Goal: Task Accomplishment & Management: Manage account settings

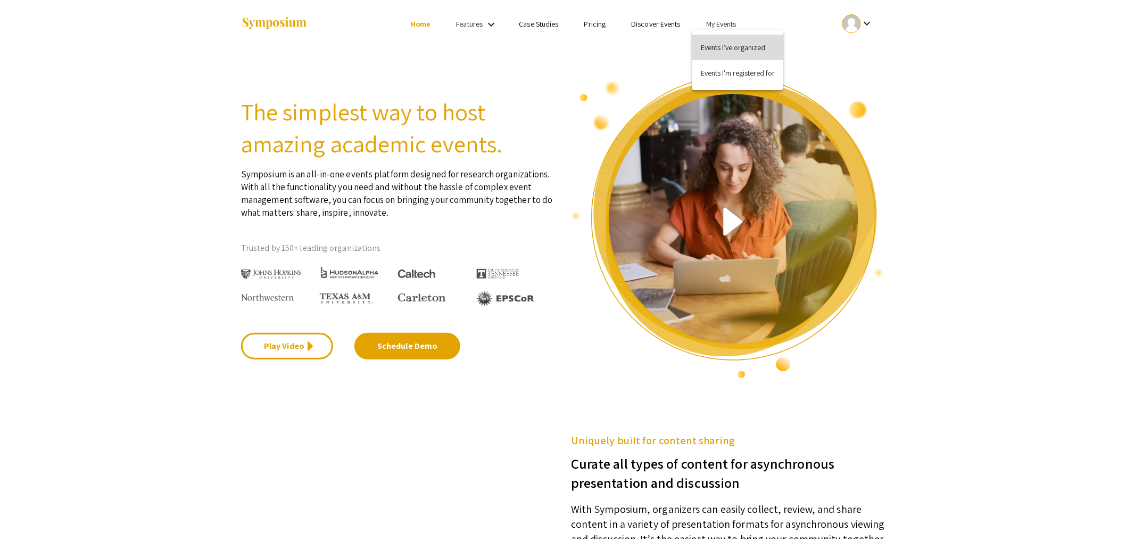
click at [718, 49] on button "Events I've organized" at bounding box center [737, 48] width 91 height 26
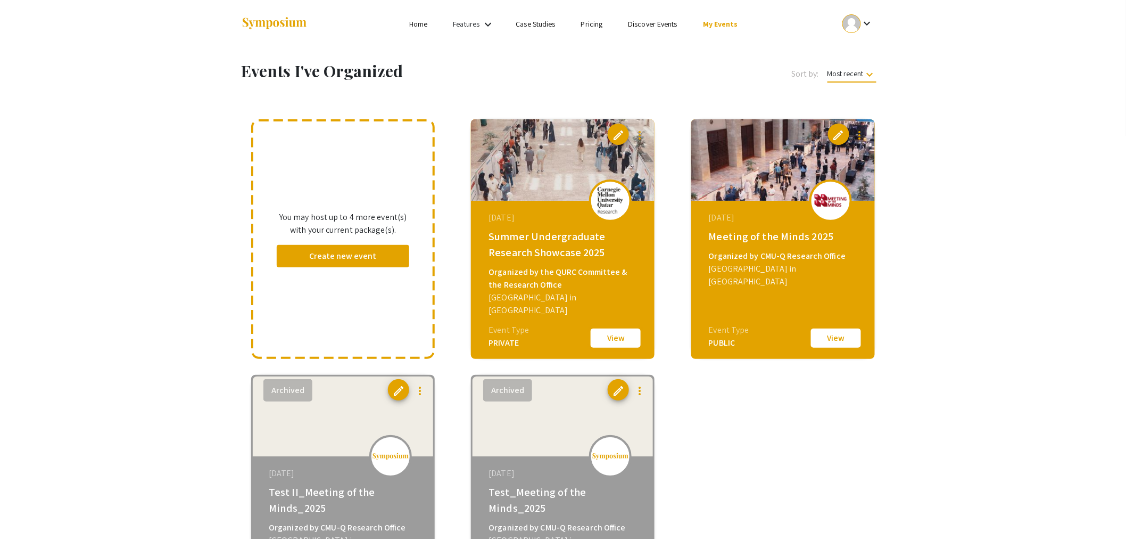
click at [616, 339] on button "View" at bounding box center [615, 338] width 53 height 22
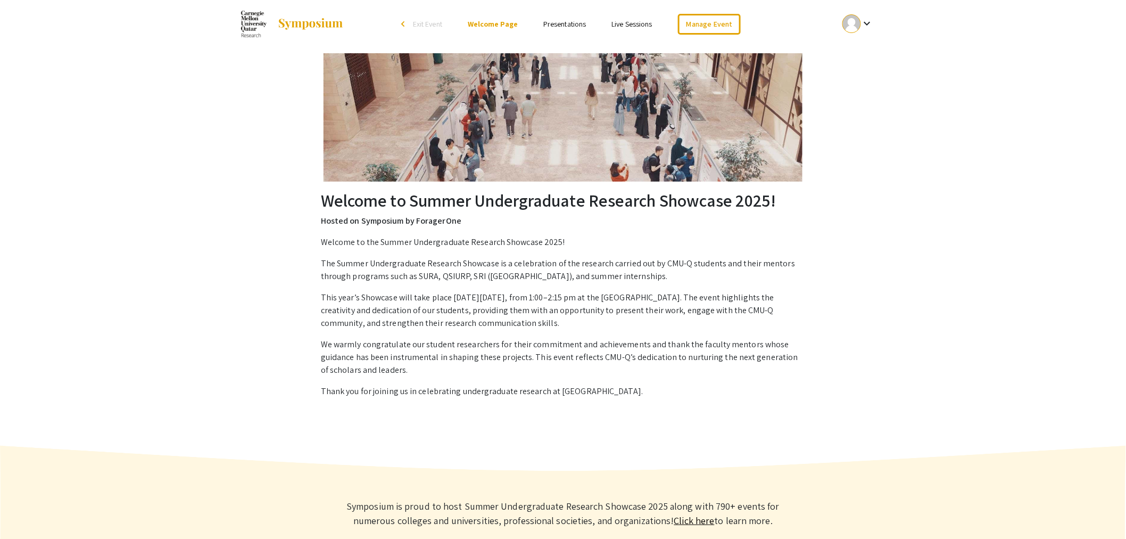
click at [572, 24] on link "Presentations" at bounding box center [564, 24] width 43 height 10
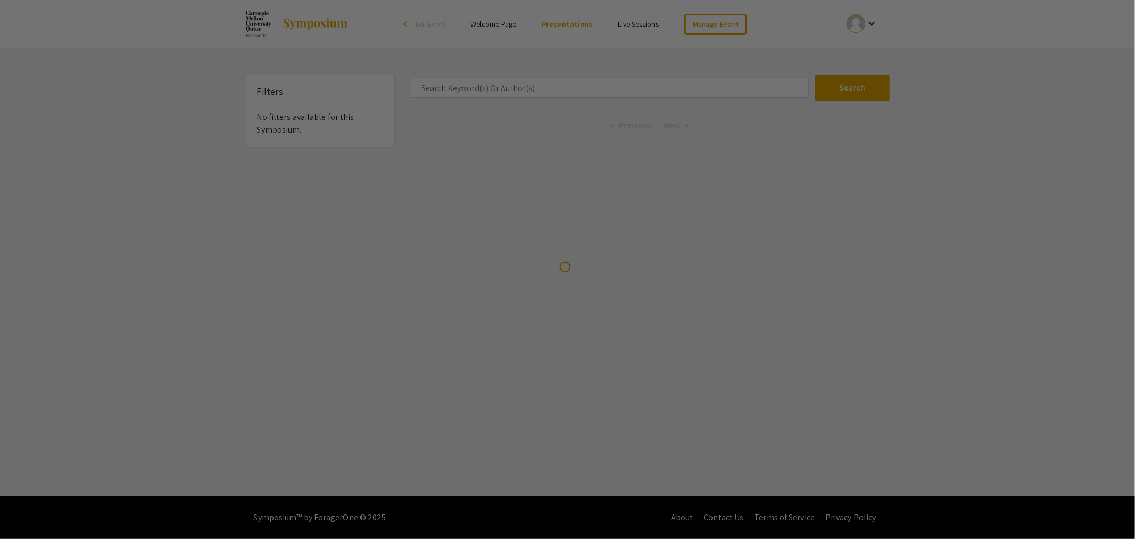
click at [716, 15] on div at bounding box center [567, 269] width 1135 height 539
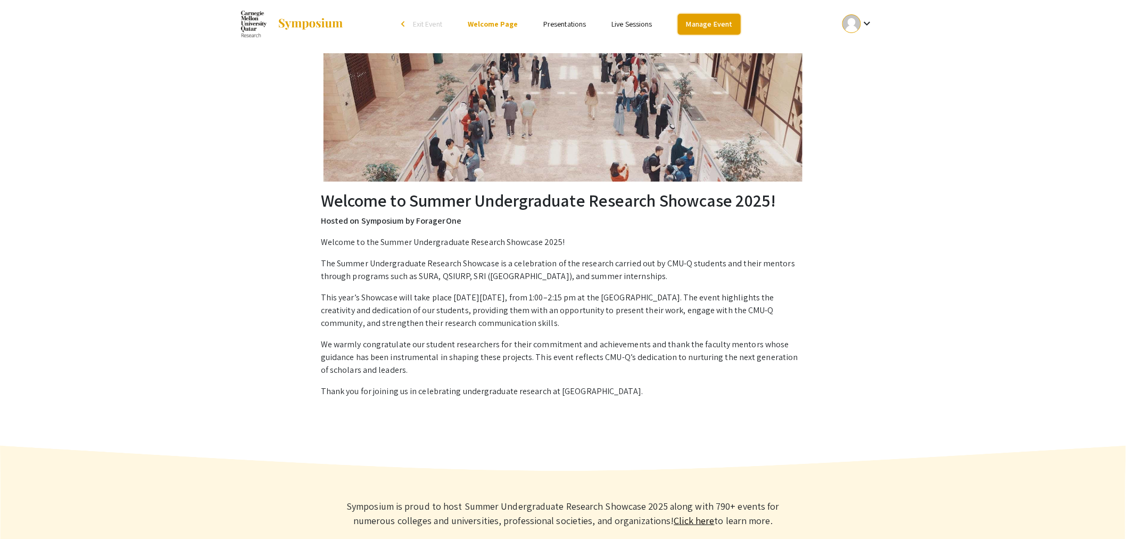
click at [713, 17] on link "Manage Event" at bounding box center [709, 24] width 63 height 21
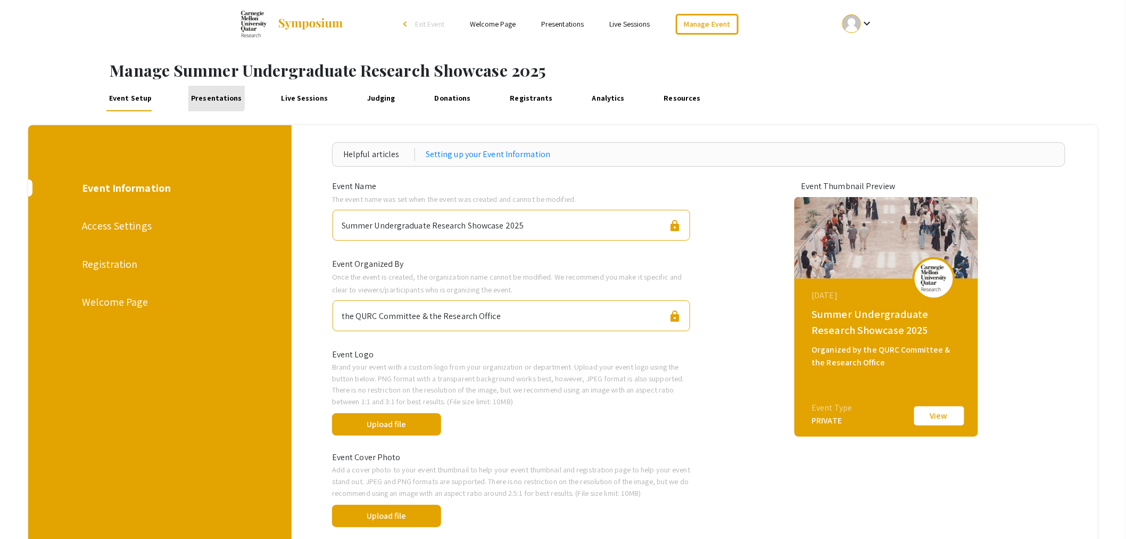
click at [214, 96] on link "Presentations" at bounding box center [216, 99] width 56 height 26
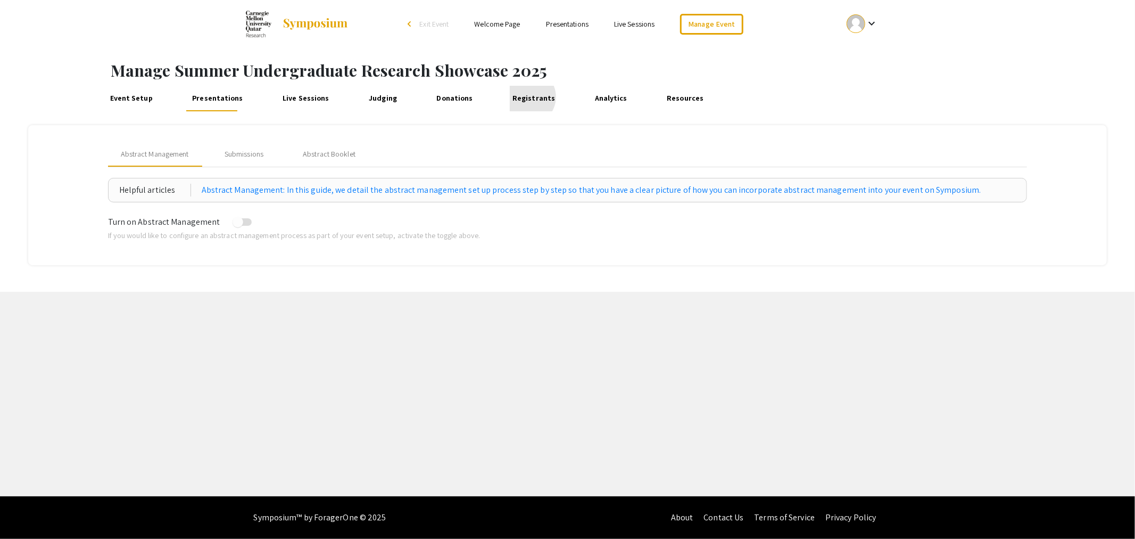
click at [512, 97] on link "Registrants" at bounding box center [534, 99] width 48 height 26
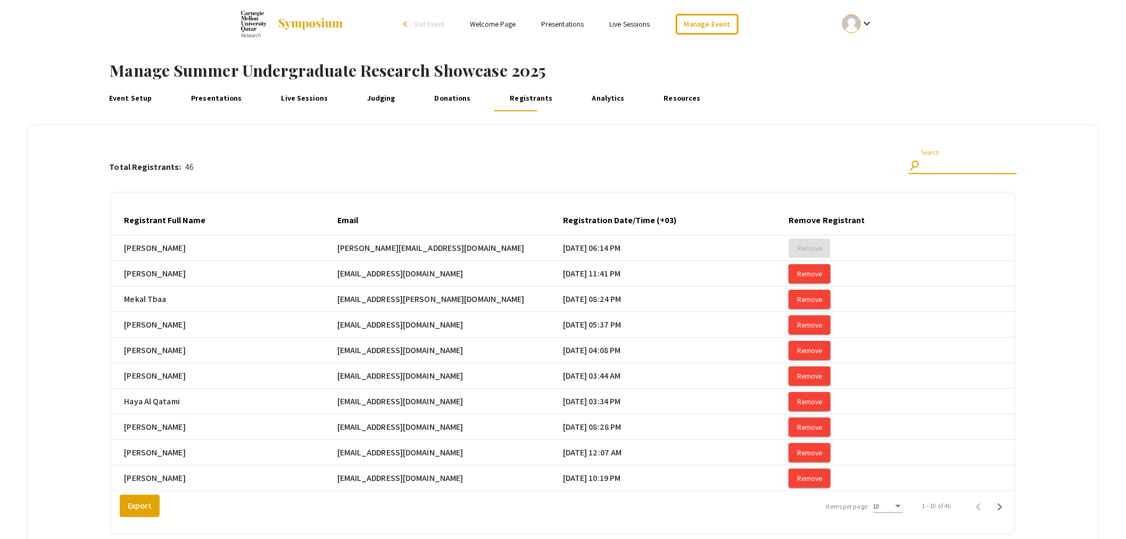
click at [942, 167] on input "Search" at bounding box center [969, 165] width 96 height 10
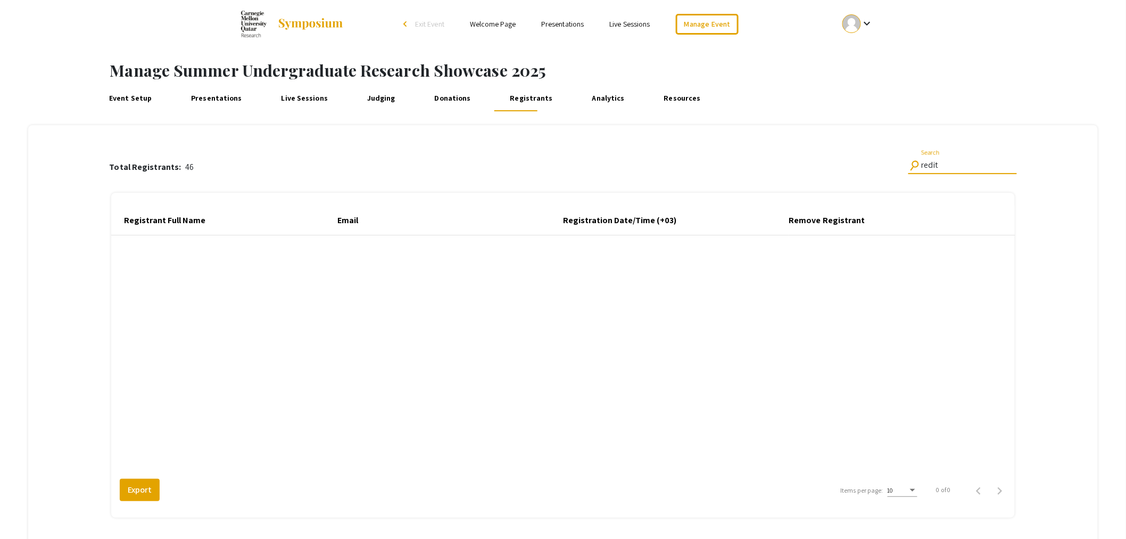
type input "redit"
click at [210, 98] on link "Presentations" at bounding box center [216, 99] width 56 height 26
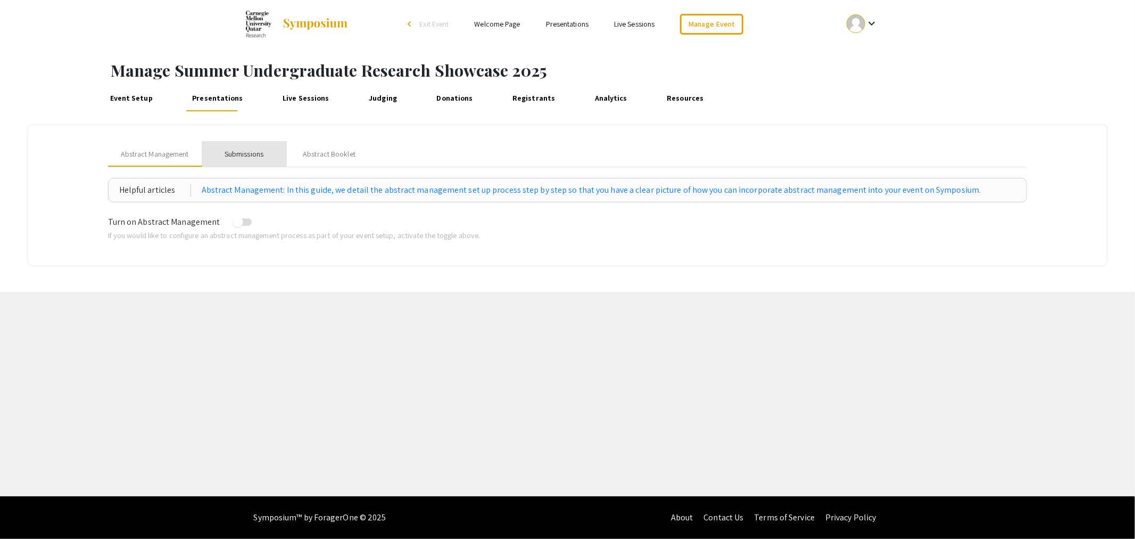
click at [238, 153] on div "Submissions" at bounding box center [244, 153] width 39 height 11
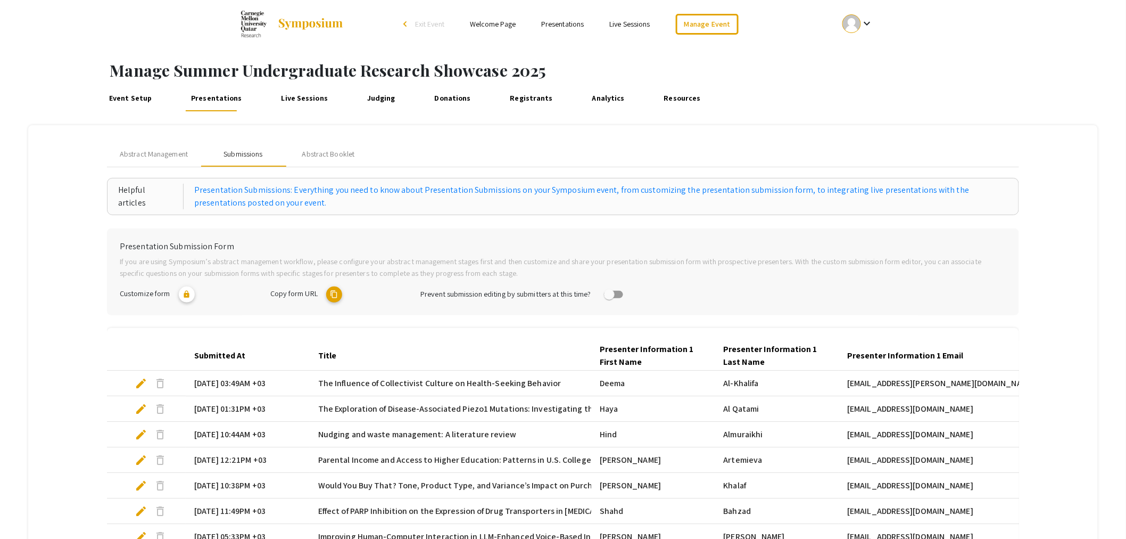
scroll to position [223, 0]
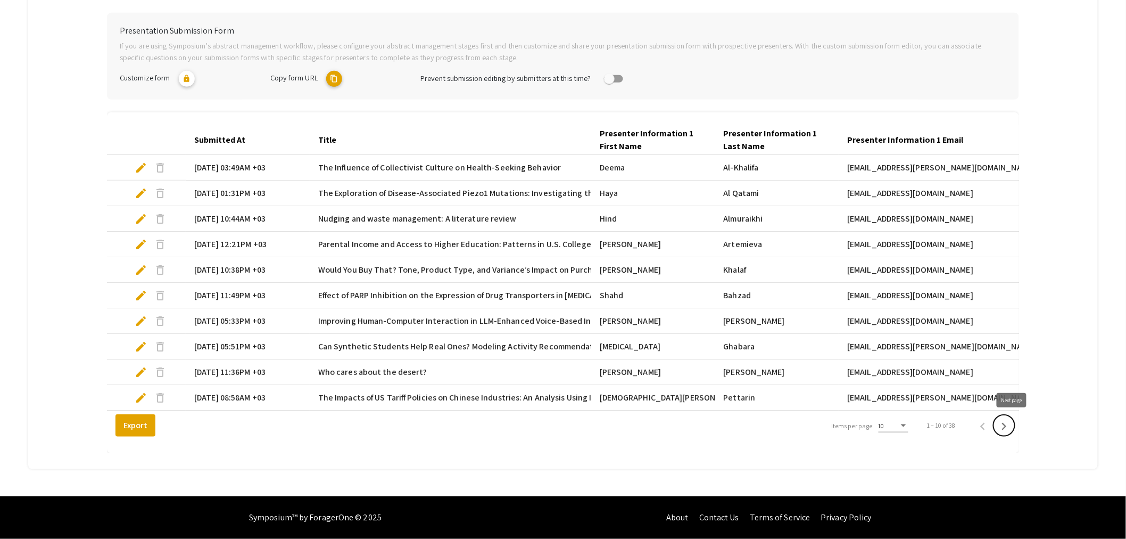
click at [1012, 424] on icon "Next page" at bounding box center [1004, 426] width 15 height 15
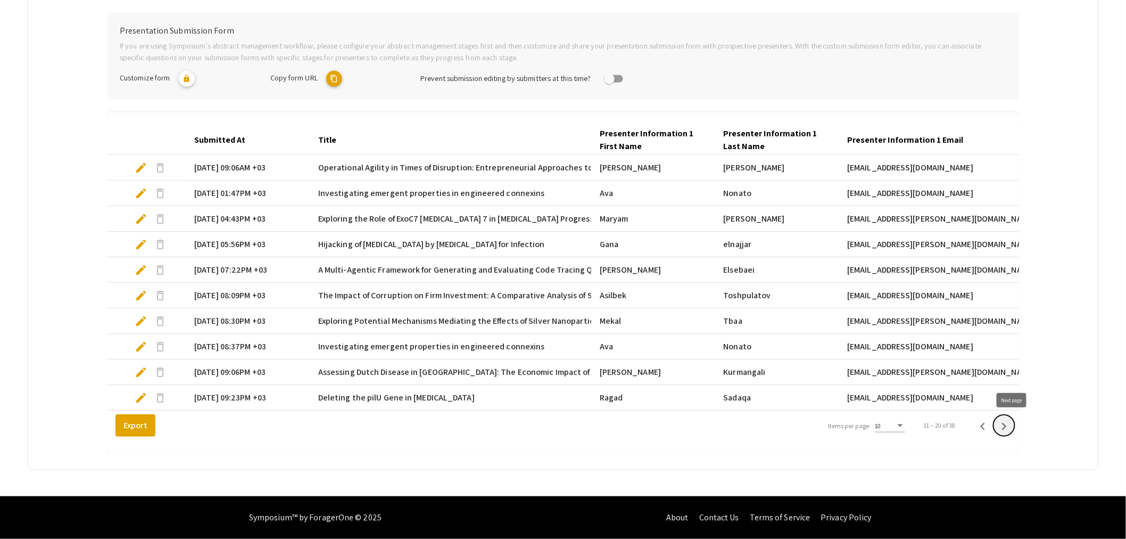
click at [1014, 434] on button "Next page" at bounding box center [1003, 425] width 21 height 21
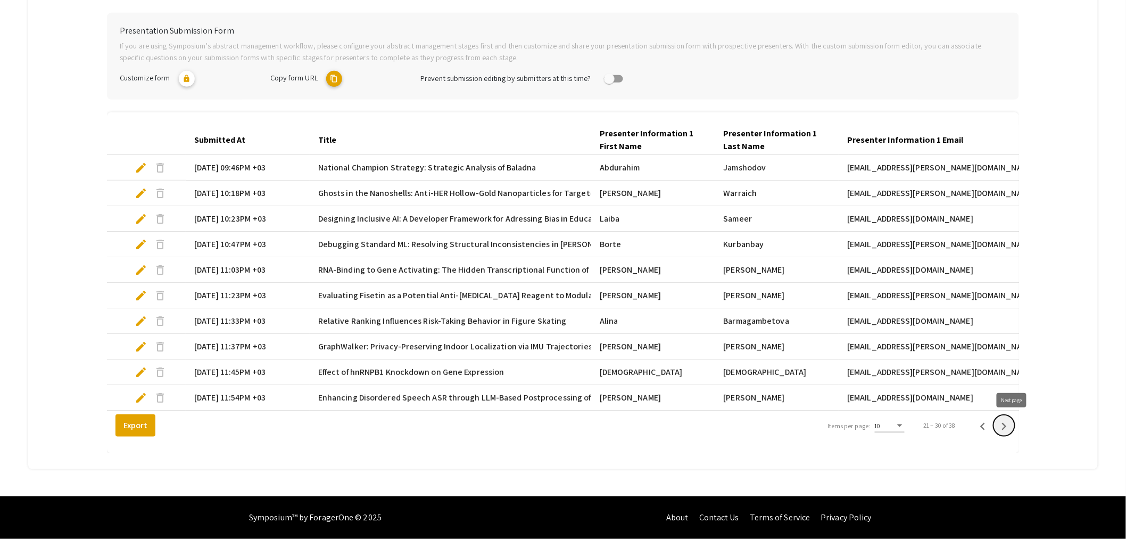
click at [1012, 430] on icon "Next page" at bounding box center [1004, 426] width 15 height 15
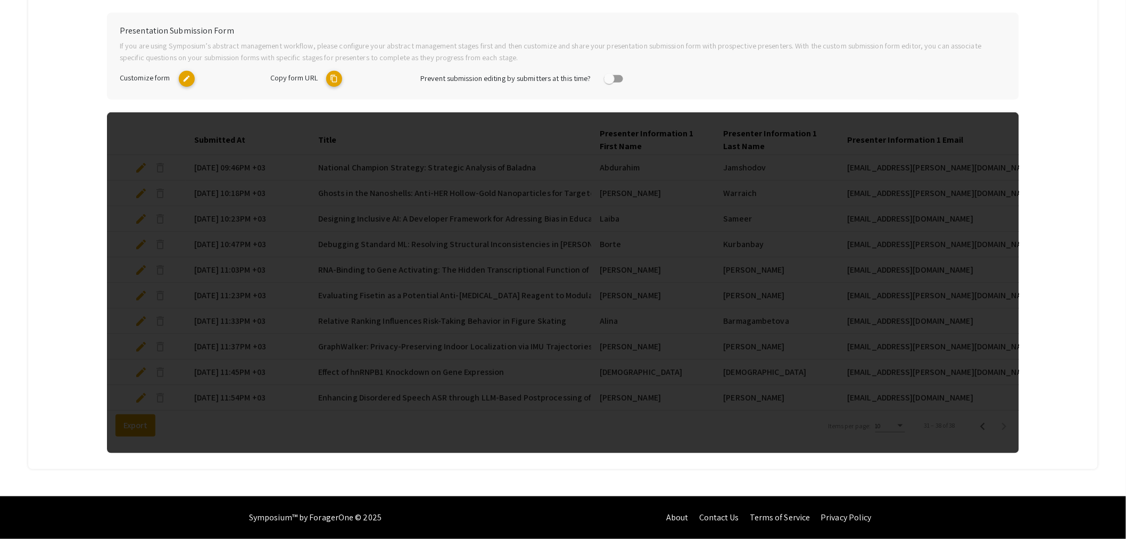
scroll to position [198, 0]
